Goal: Navigation & Orientation: Understand site structure

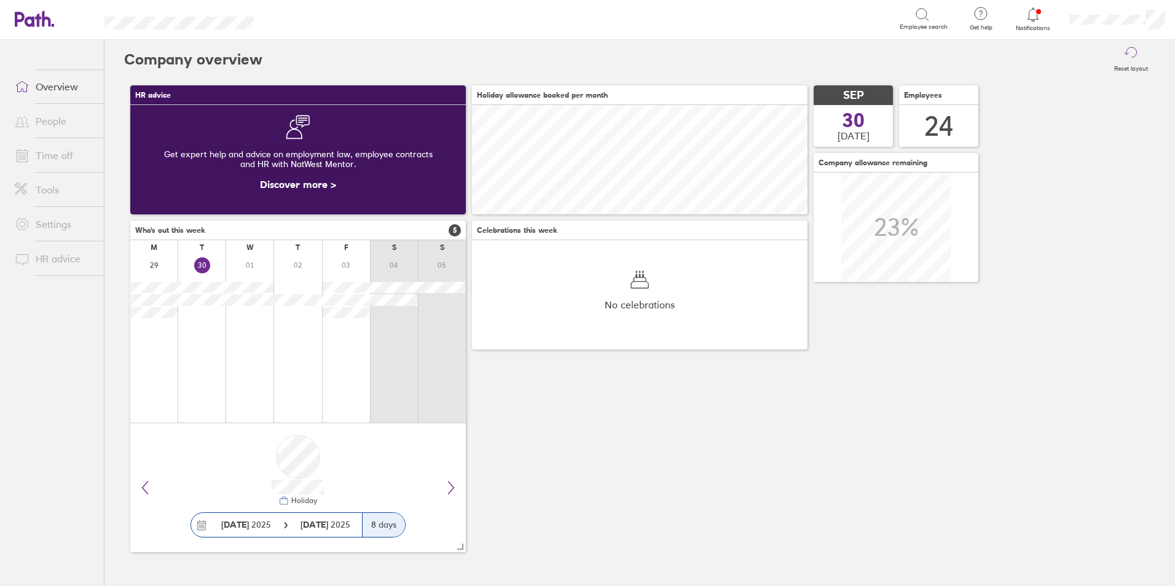
scroll to position [109, 335]
click at [51, 159] on link "Time off" at bounding box center [54, 155] width 99 height 25
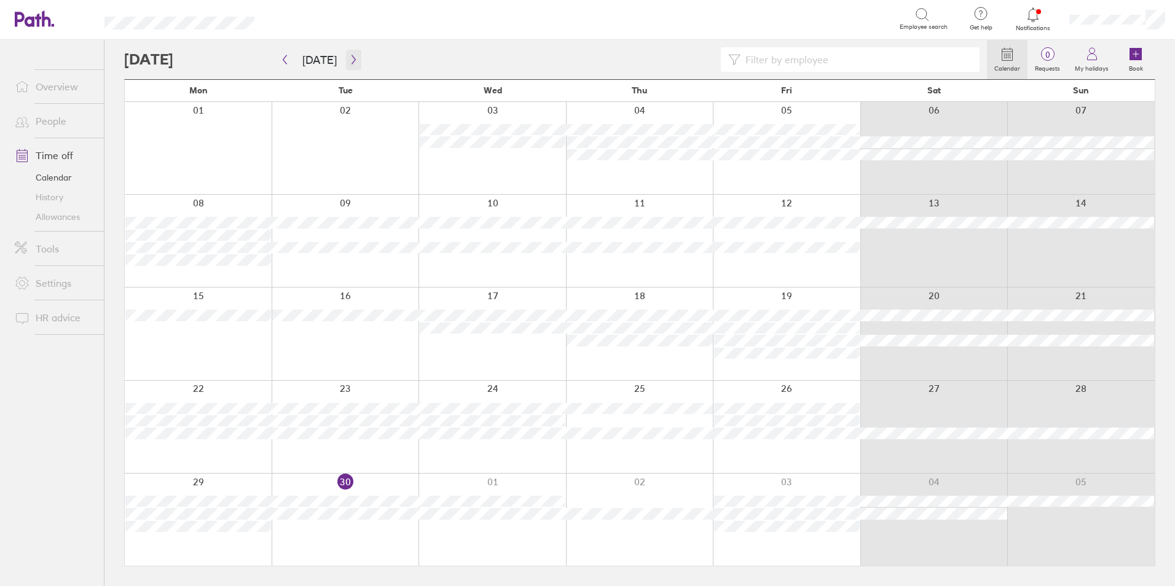
click at [349, 61] on icon "button" at bounding box center [353, 60] width 9 height 10
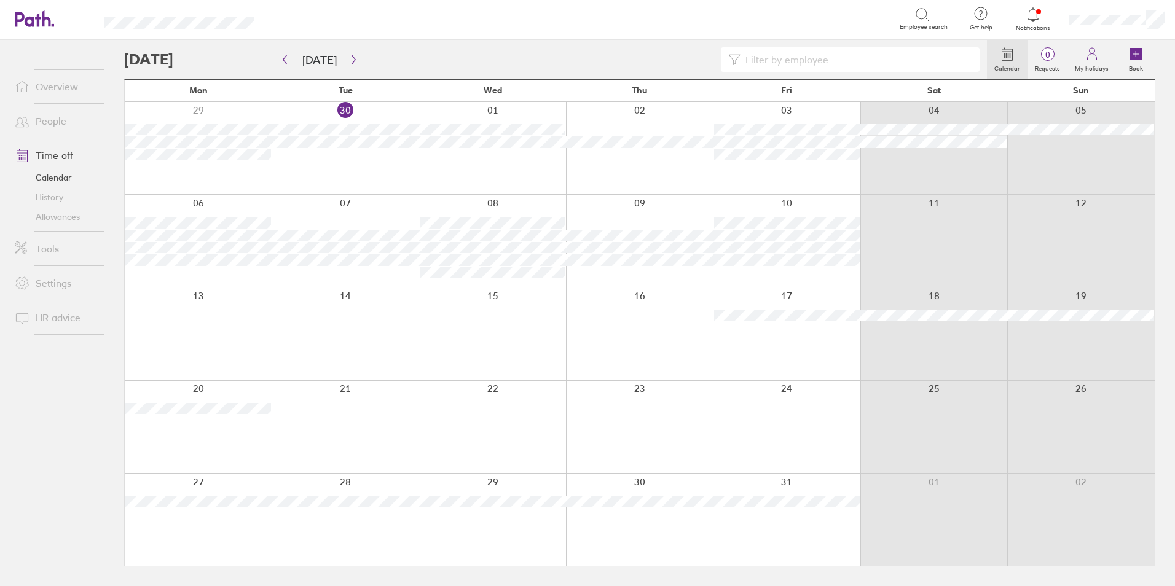
click at [58, 198] on link "History" at bounding box center [54, 197] width 99 height 20
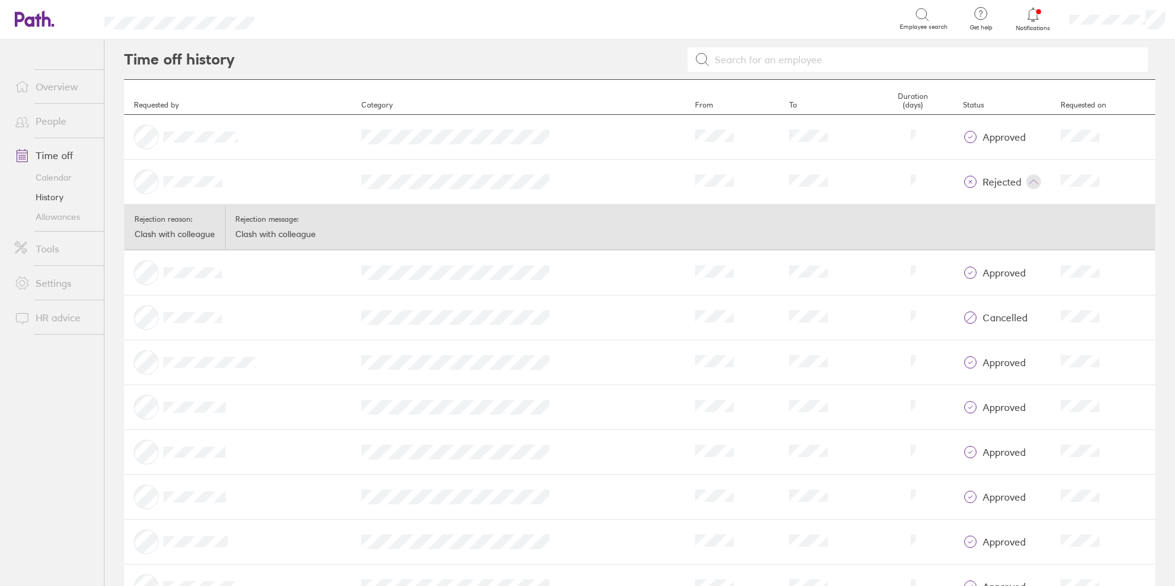
click at [69, 181] on link "Calendar" at bounding box center [54, 178] width 99 height 20
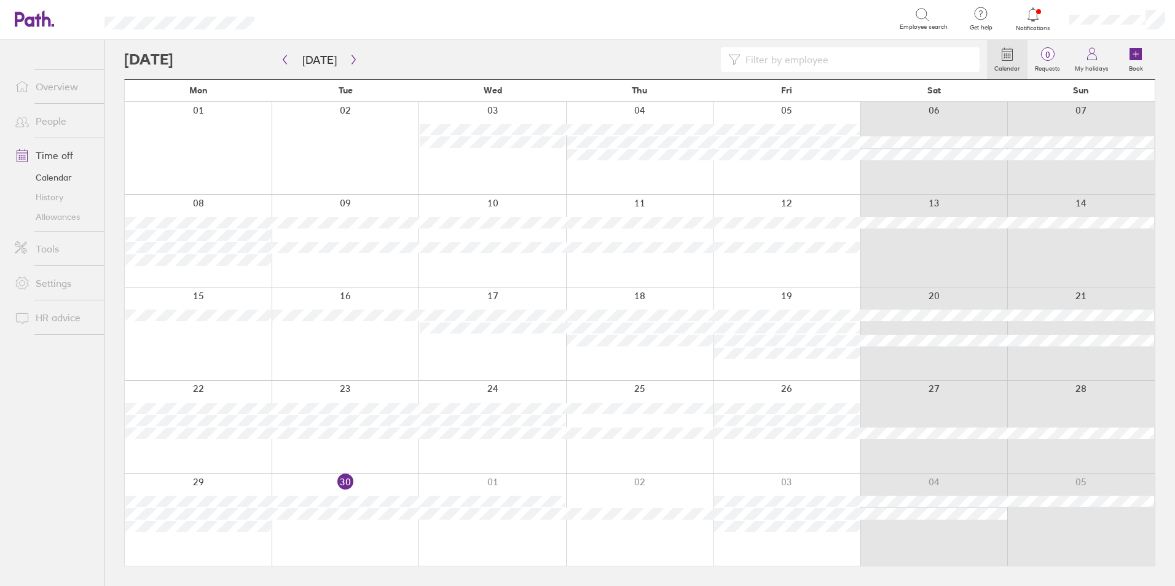
click at [63, 218] on link "Allowances" at bounding box center [54, 217] width 99 height 20
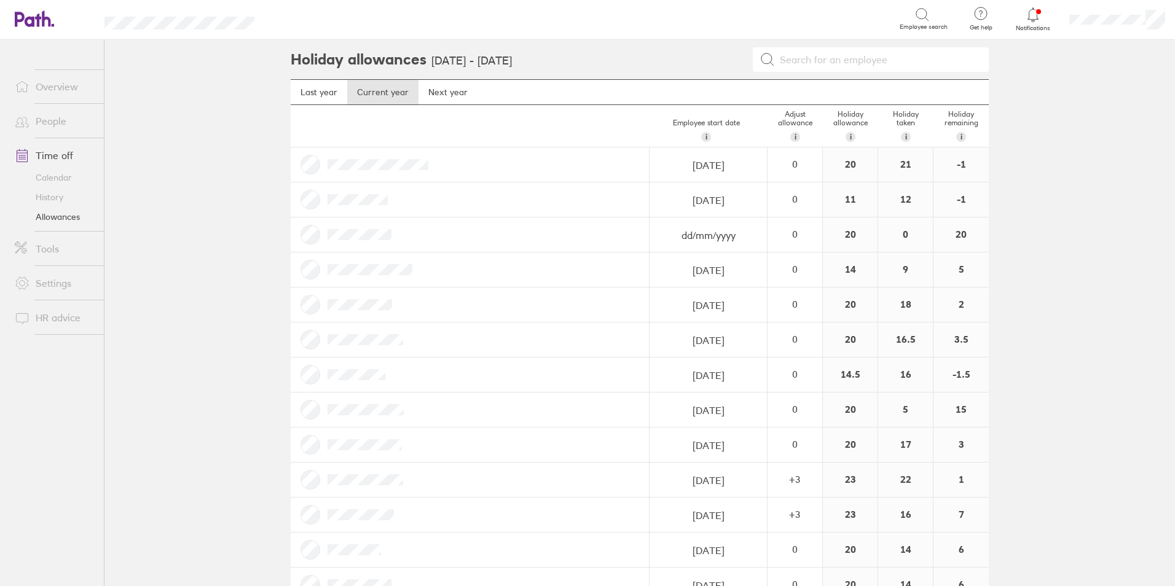
click at [59, 197] on link "History" at bounding box center [54, 197] width 99 height 20
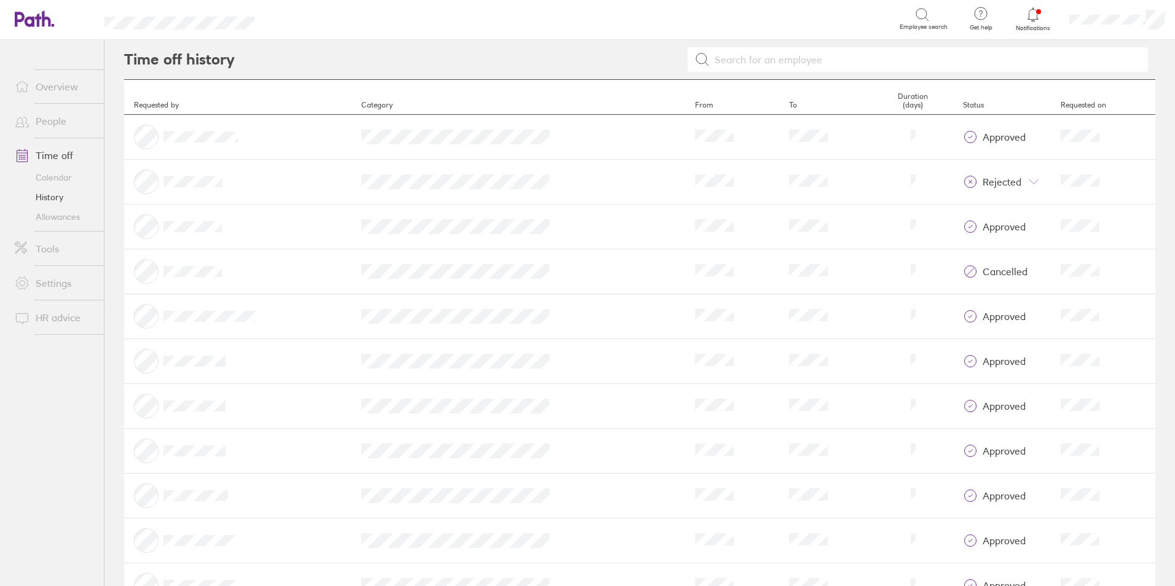
click at [56, 159] on link "Time off" at bounding box center [54, 155] width 99 height 25
